Goal: Contribute content: Contribute content

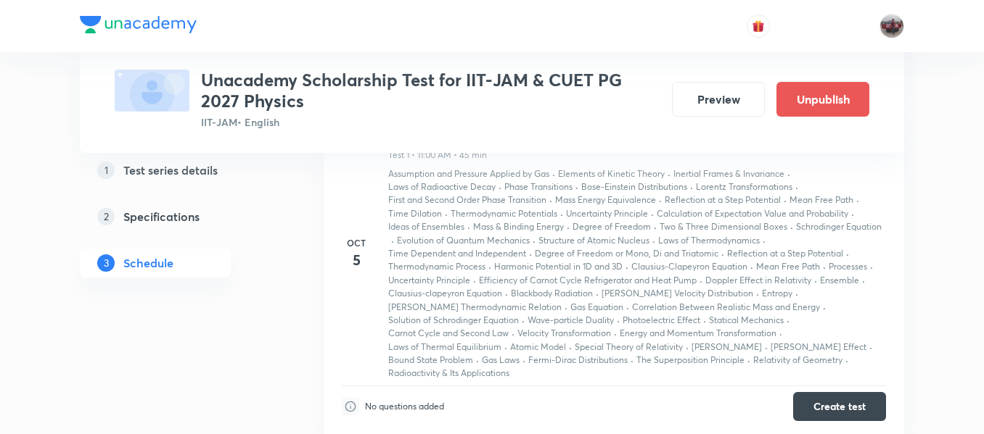
scroll to position [757, 0]
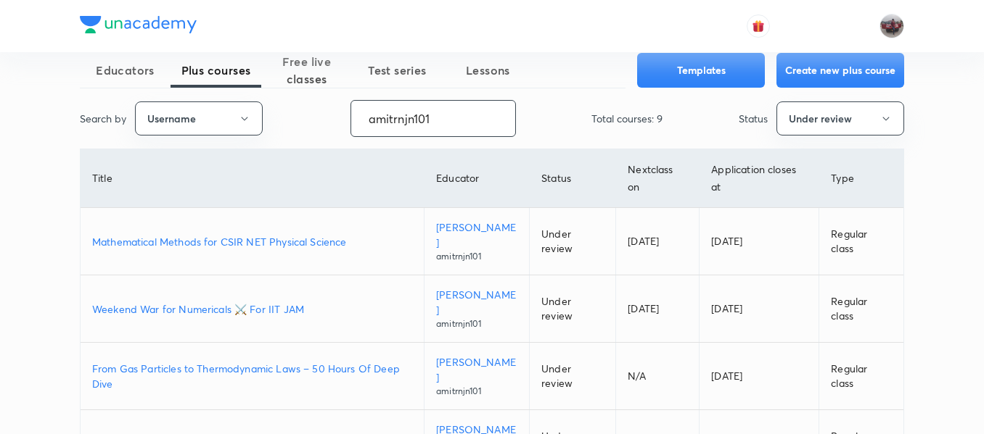
click at [390, 121] on input "amitrnjn101" at bounding box center [433, 118] width 164 height 37
paste input "shanu__arora"
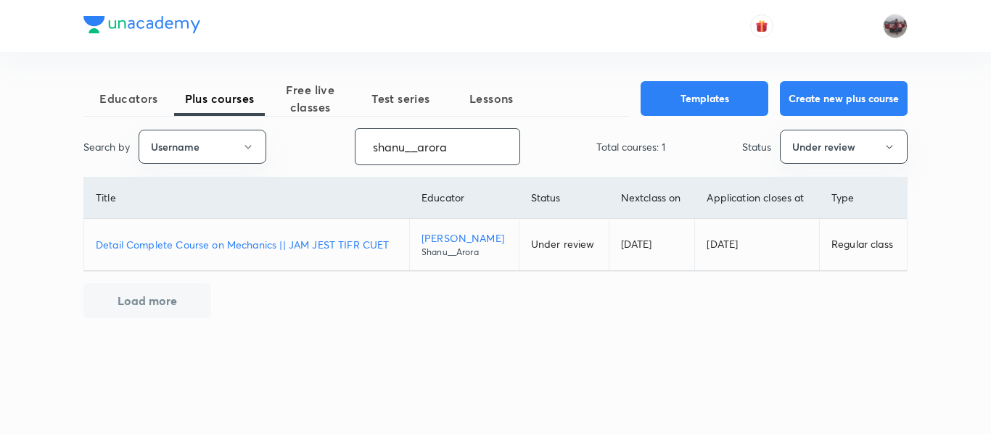
type input "shanu__arora"
click at [335, 242] on p "Detail Complete Course on Mechanics || JAM JEST TIFR CUET" at bounding box center [247, 244] width 302 height 15
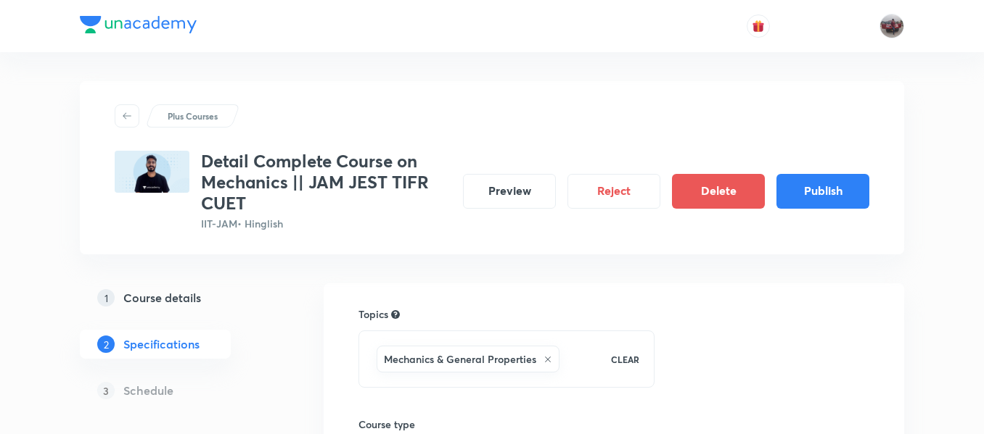
click at [180, 300] on h5 "Course details" at bounding box center [162, 297] width 78 height 17
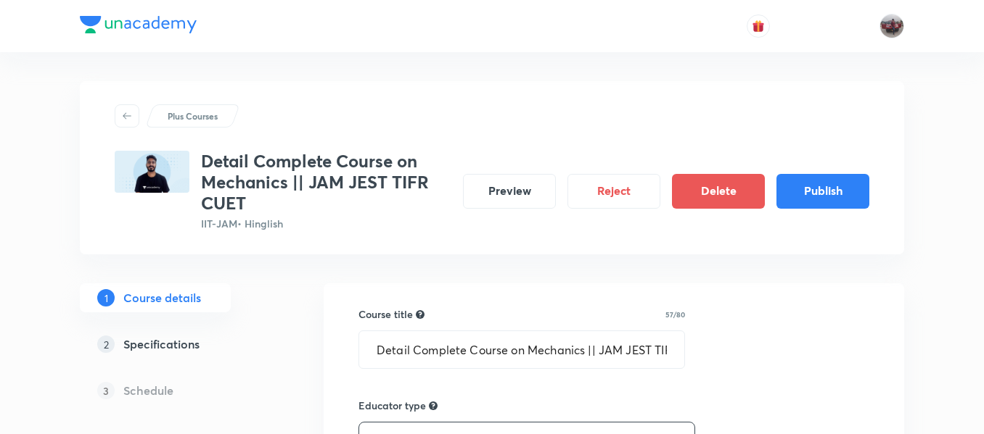
type input "IIT-JAM"
click at [442, 351] on input "Detail Complete Course on Mechanics || JAM JEST TIFR CUET" at bounding box center [521, 349] width 325 height 37
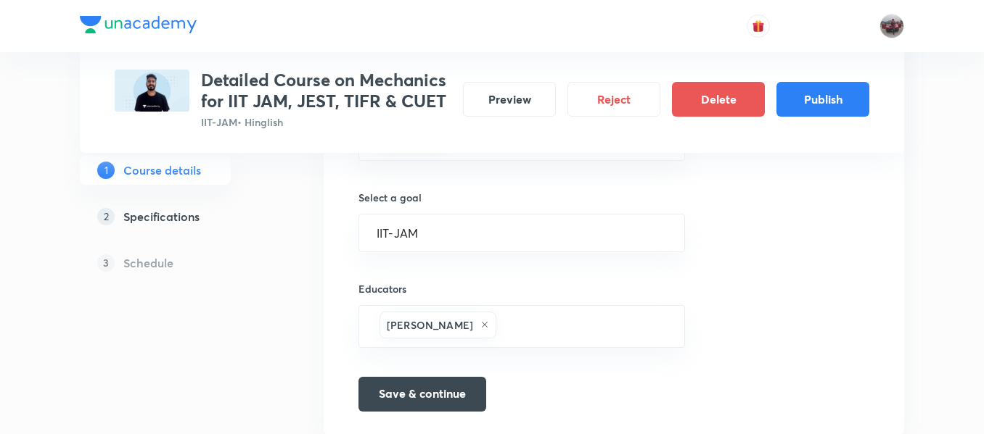
scroll to position [855, 0]
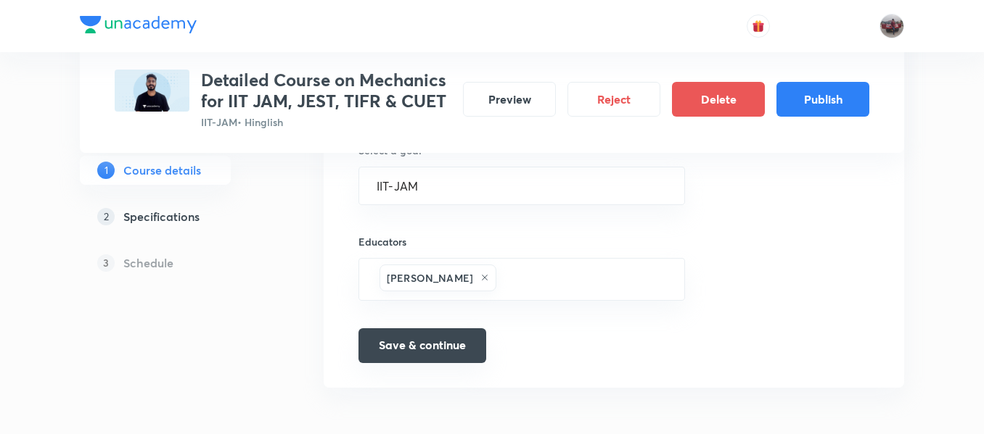
type input "Detailed Course on Mechanics for IIT JAM, JEST, TIFR & CUET"
click at [439, 344] on button "Save & continue" at bounding box center [422, 346] width 128 height 35
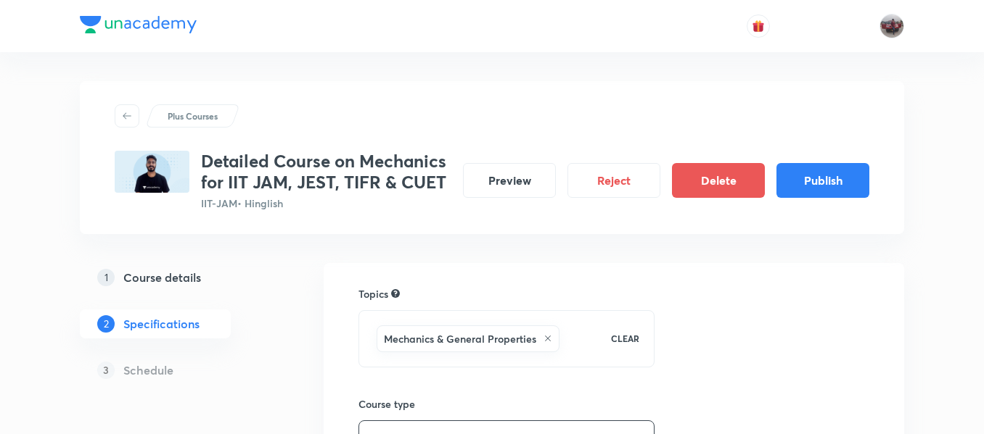
scroll to position [421, 0]
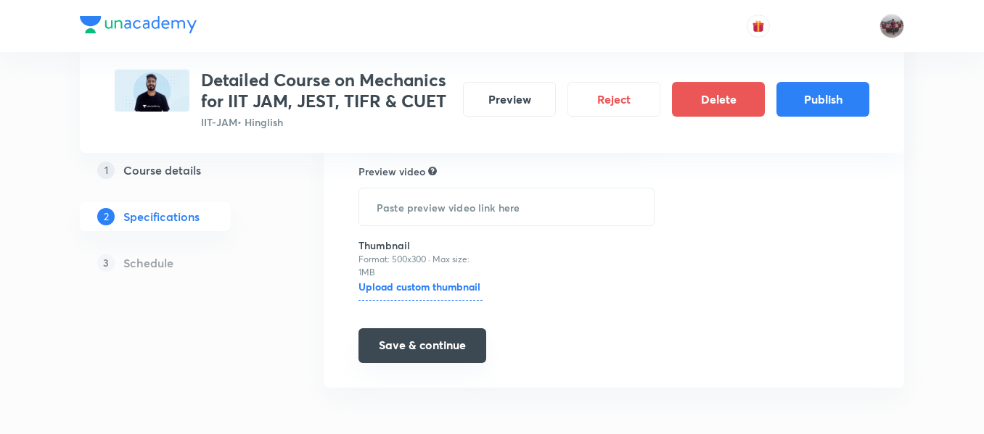
click at [407, 355] on button "Save & continue" at bounding box center [422, 346] width 128 height 35
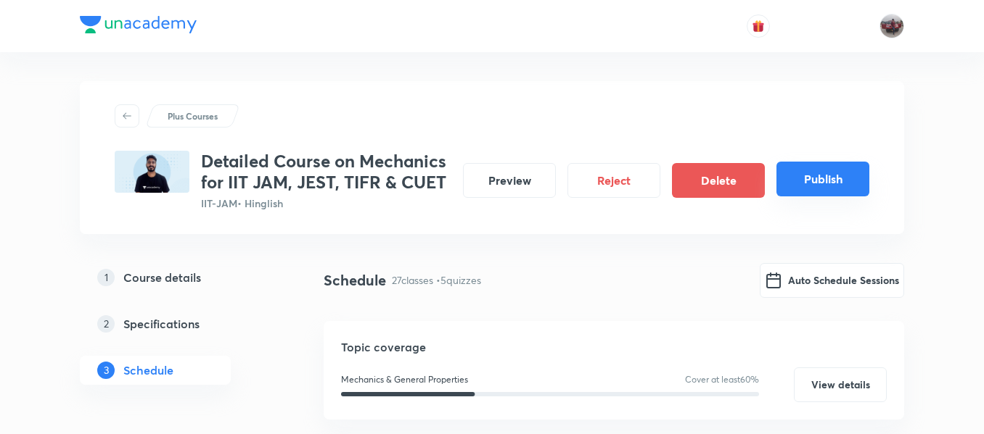
click at [825, 185] on button "Publish" at bounding box center [822, 179] width 93 height 35
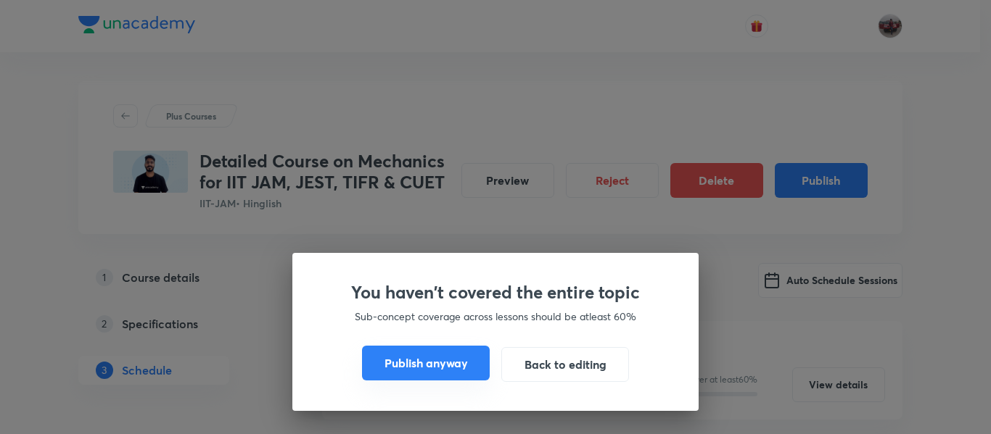
click at [457, 357] on button "Publish anyway" at bounding box center [426, 363] width 128 height 35
